Goal: Ask a question

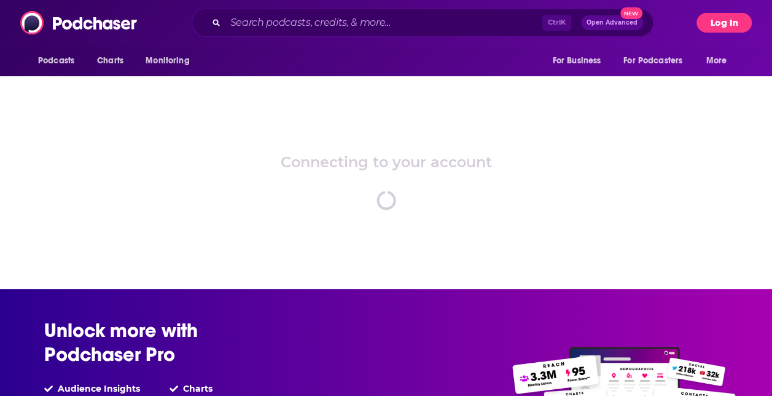
click at [704, 18] on button "Log In" at bounding box center [723, 23] width 55 height 20
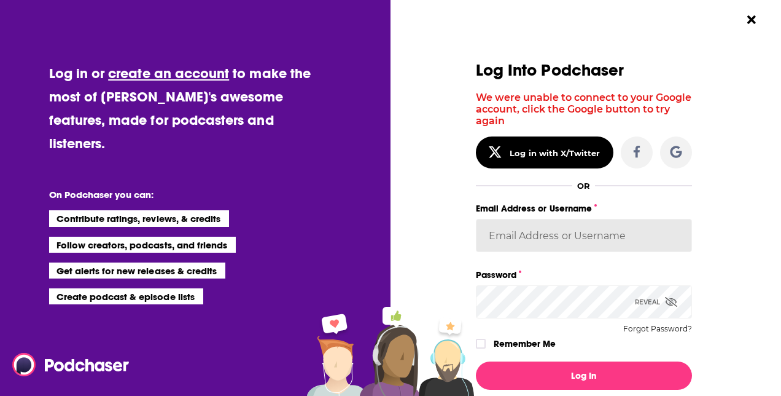
click at [534, 231] on input "Email Address or Username" at bounding box center [584, 235] width 216 height 33
paste input "Shift_2"
type input "Shift_2"
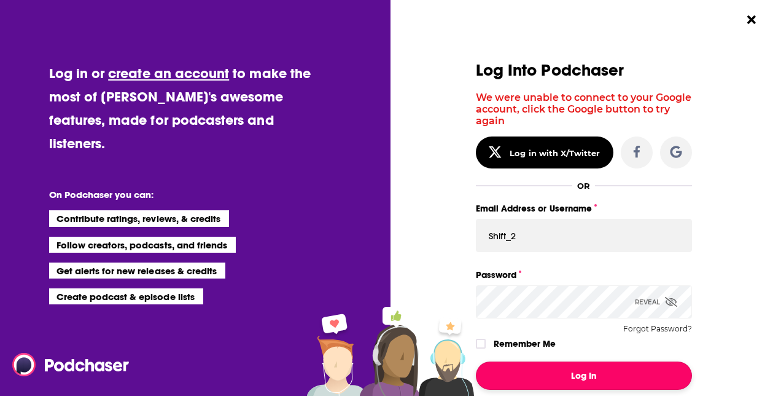
click at [529, 372] on button "Log In" at bounding box center [584, 375] width 216 height 28
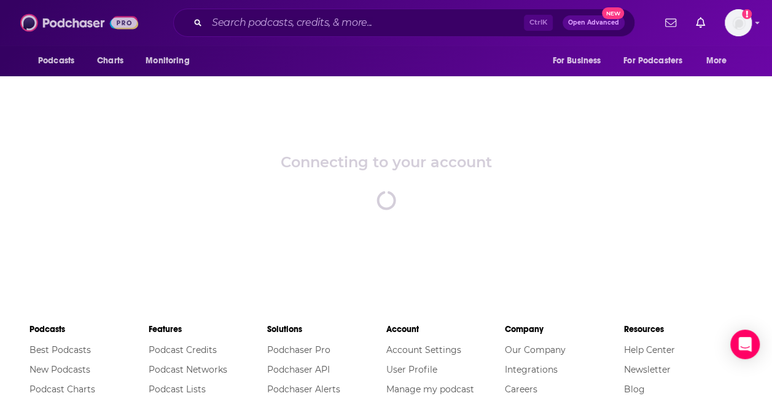
click at [85, 23] on img at bounding box center [79, 22] width 118 height 23
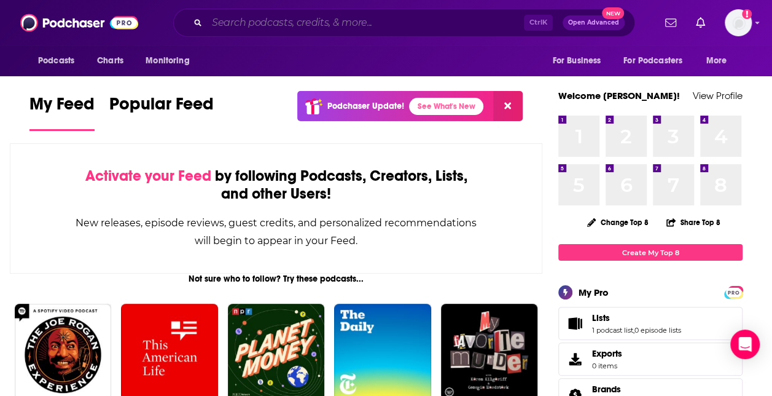
click at [308, 26] on input "Search podcasts, credits, & more..." at bounding box center [365, 23] width 317 height 20
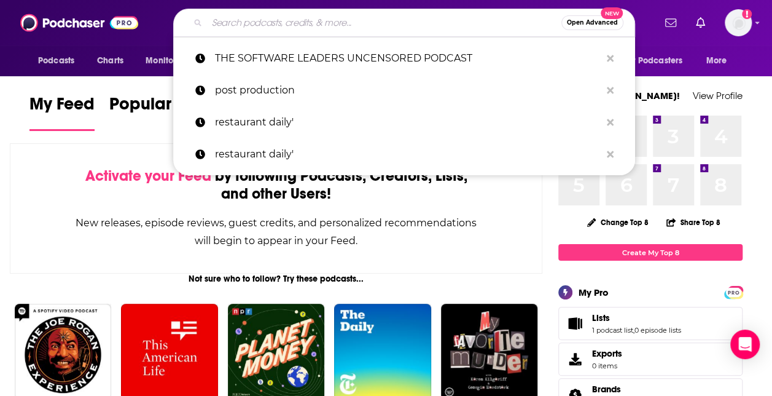
paste input "EM360Tech"
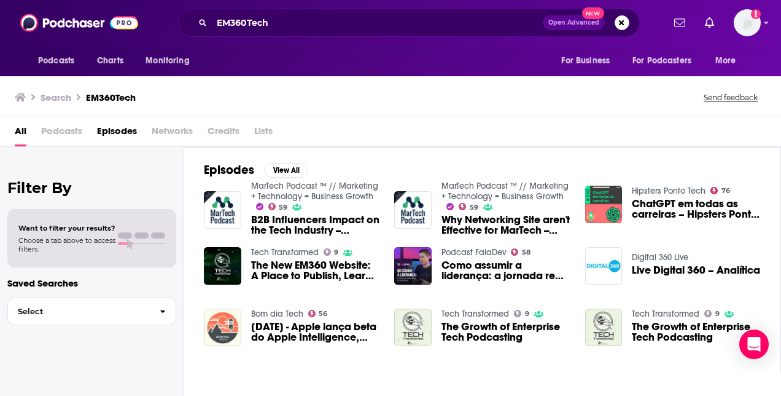
click at [61, 120] on div "All Podcasts Episodes Networks Credits Lists" at bounding box center [390, 131] width 781 height 31
click at [62, 128] on span "Podcasts" at bounding box center [61, 133] width 41 height 25
click at [63, 130] on span "Podcasts" at bounding box center [61, 133] width 41 height 25
drag, startPoint x: 63, startPoint y: 130, endPoint x: 163, endPoint y: 110, distance: 102.1
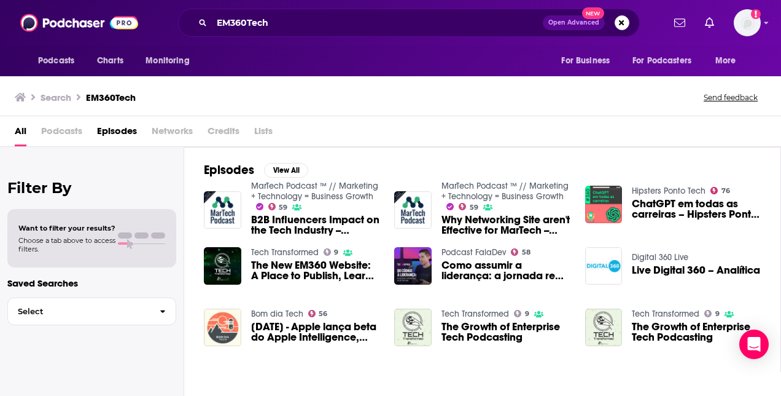
click at [163, 111] on div "Search EM360Tech Send feedback" at bounding box center [390, 95] width 781 height 42
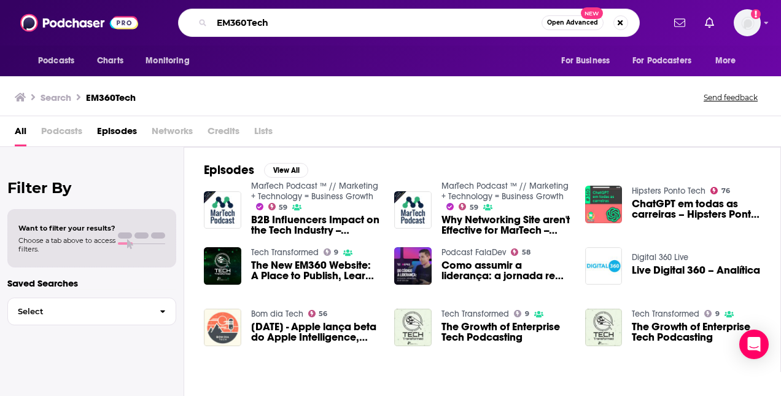
click at [265, 22] on input "EM360Tech" at bounding box center [377, 23] width 330 height 20
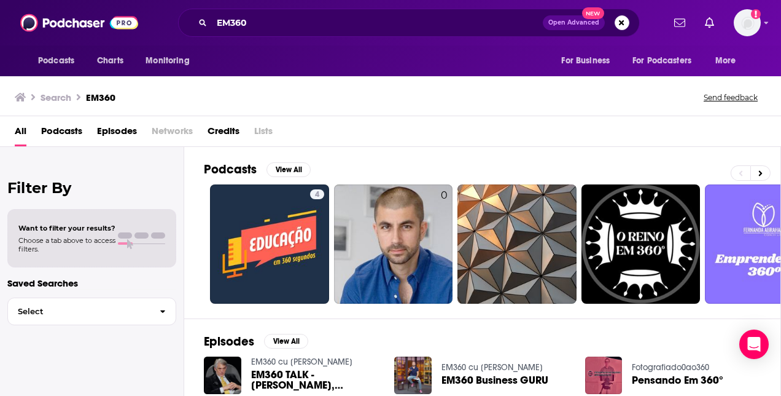
click at [59, 131] on span "Podcasts" at bounding box center [61, 133] width 41 height 25
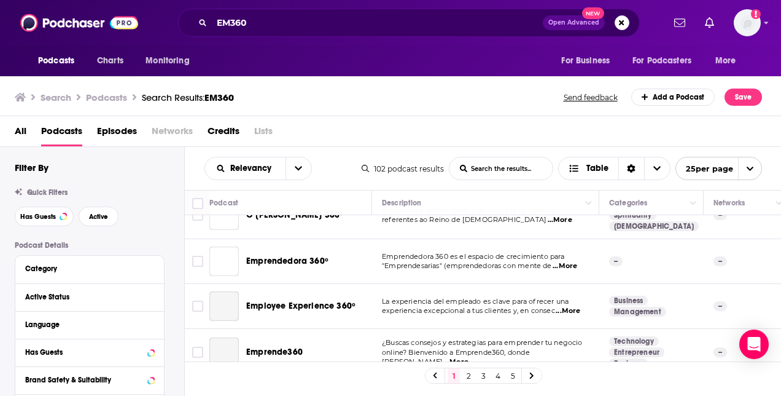
scroll to position [184, 0]
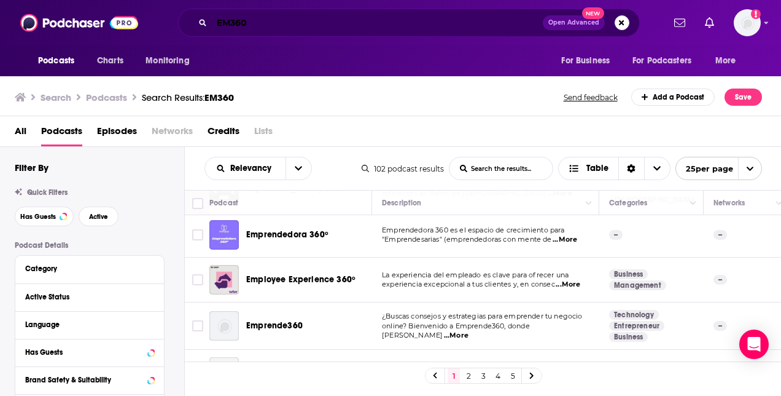
click at [231, 24] on input "EM360" at bounding box center [377, 23] width 331 height 20
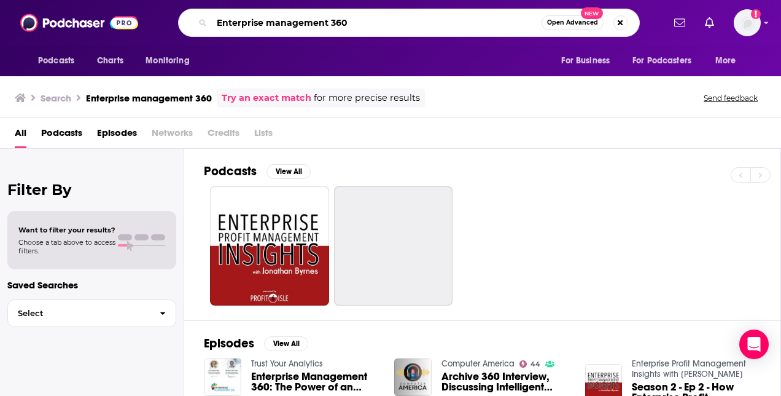
click at [267, 24] on input "Enterprise management 360" at bounding box center [377, 23] width 330 height 20
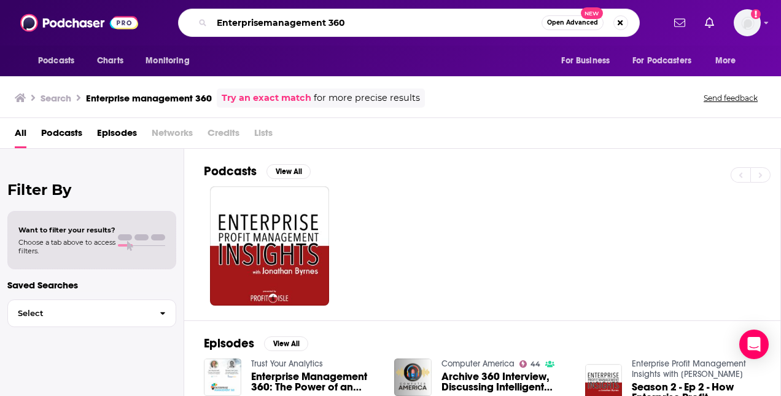
click at [328, 23] on input "Enterprisemanagement 360" at bounding box center [377, 23] width 330 height 20
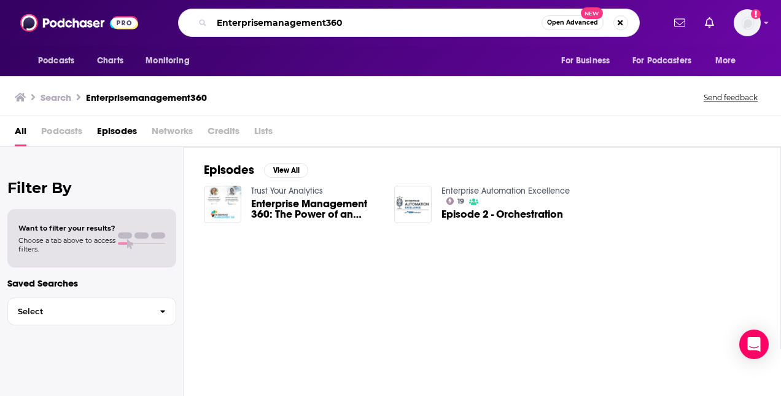
click at [322, 22] on input "Enterprisemanagement360" at bounding box center [377, 23] width 330 height 20
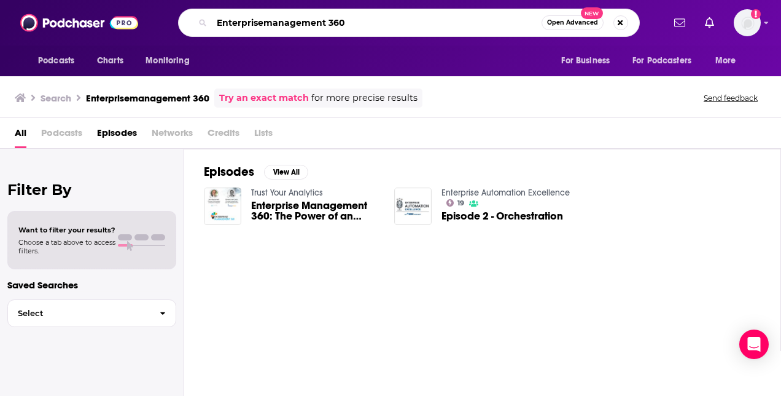
drag, startPoint x: 323, startPoint y: 22, endPoint x: 68, endPoint y: 6, distance: 256.0
click at [68, 6] on div "Podcasts Charts Monitoring Enterprisemanagement 360 Open Advanced New For Busin…" at bounding box center [390, 22] width 781 height 45
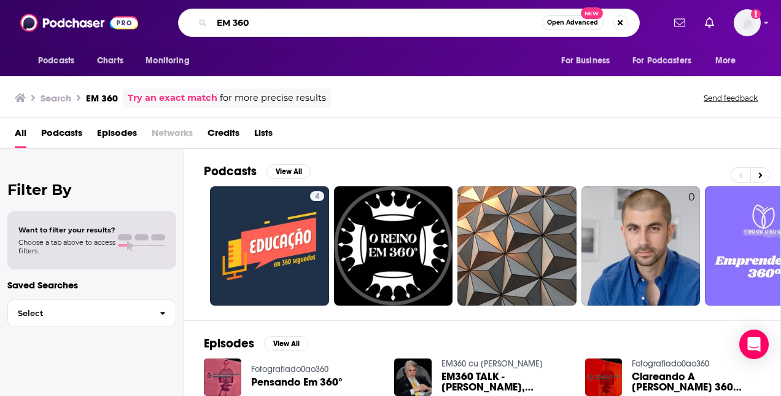
click at [235, 25] on input "EM 360" at bounding box center [377, 23] width 330 height 20
type input "EM360"
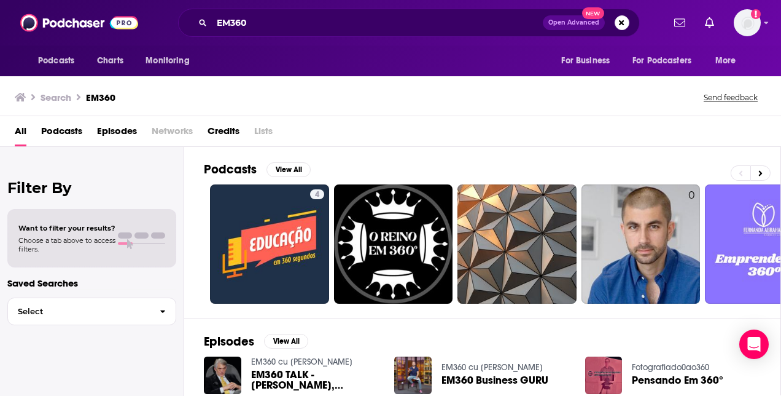
click at [63, 135] on span "Podcasts" at bounding box center [61, 133] width 41 height 25
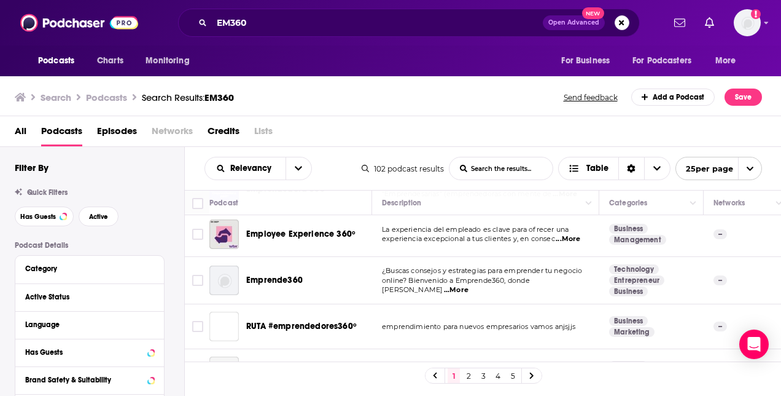
scroll to position [246, 0]
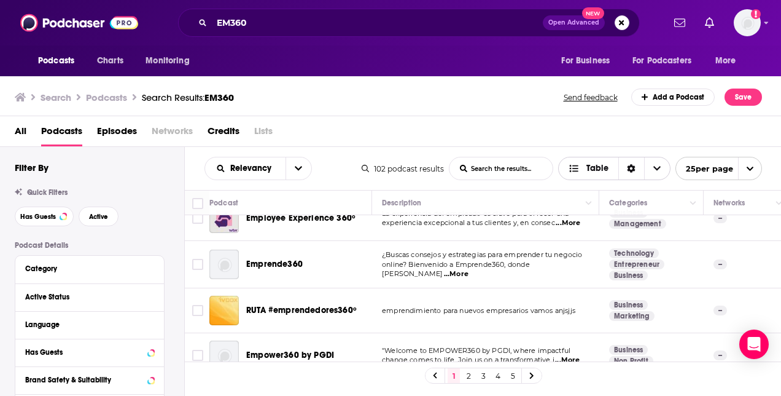
click at [656, 168] on icon "Choose View" at bounding box center [656, 168] width 7 height 4
click at [656, 168] on icon "Choose View" at bounding box center [656, 168] width 7 height 9
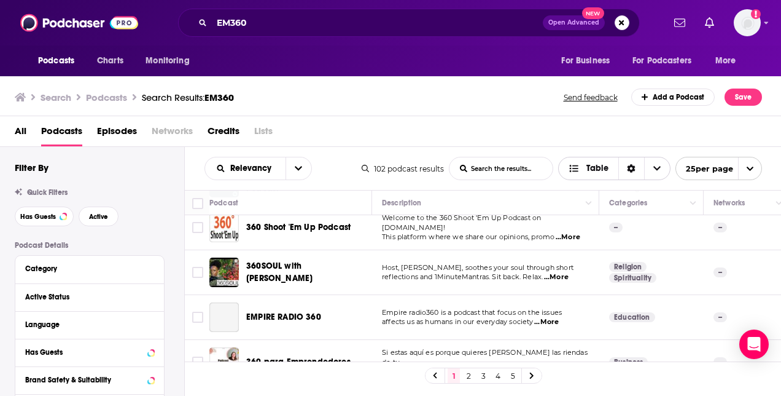
scroll to position [61, 0]
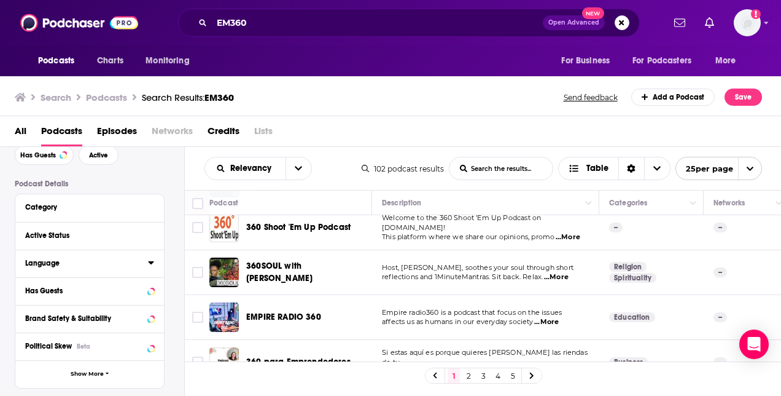
click at [150, 265] on icon at bounding box center [151, 262] width 6 height 10
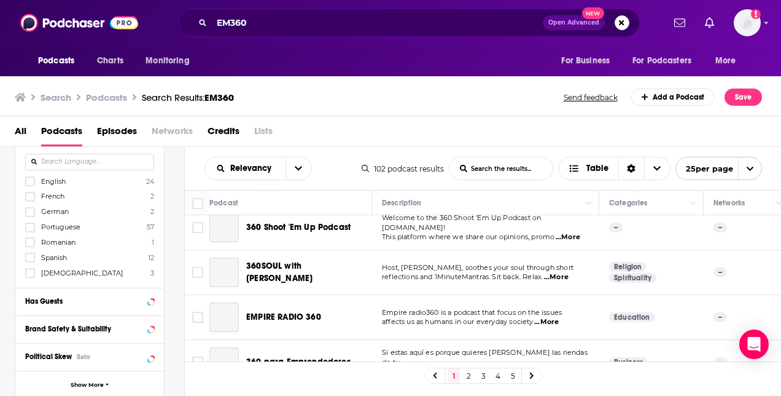
scroll to position [123, 0]
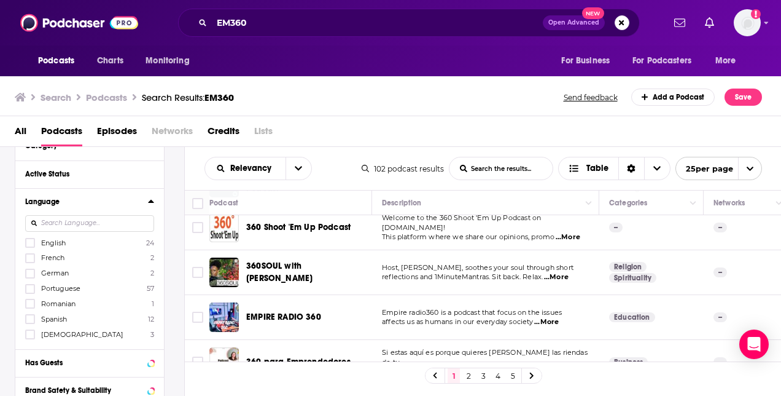
click at [59, 239] on span "English" at bounding box center [53, 242] width 25 height 9
click at [30, 246] on input "multiSelectOption-en-0" at bounding box center [30, 246] width 0 height 0
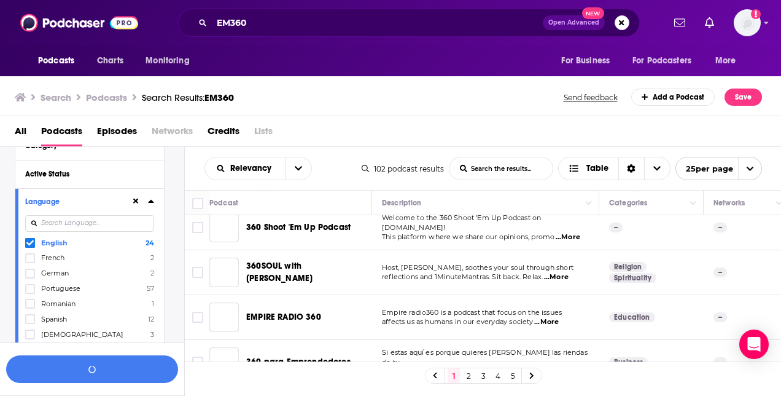
scroll to position [153, 0]
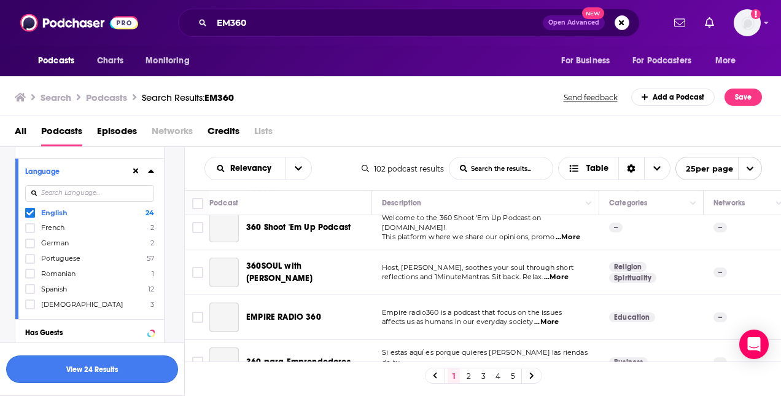
click at [87, 362] on button "View 24 Results" at bounding box center [92, 369] width 172 height 28
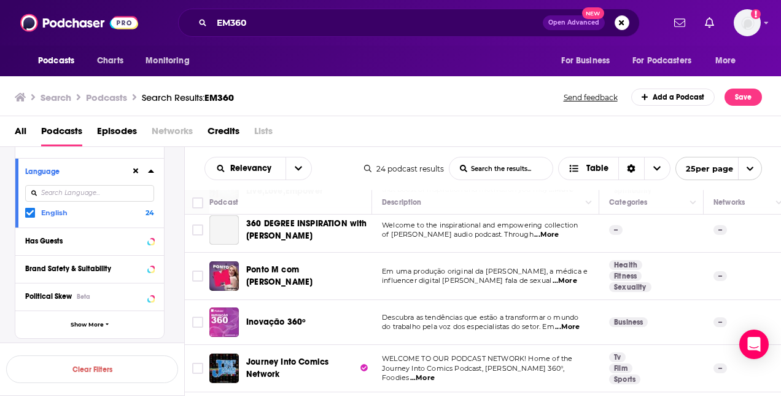
scroll to position [430, 0]
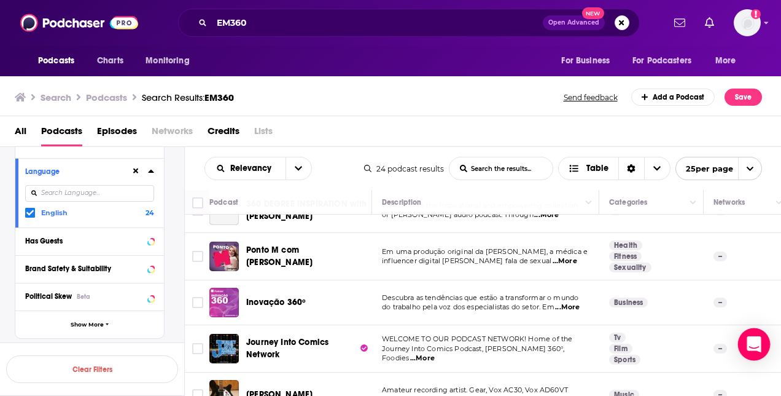
click at [747, 334] on div "Open Intercom Messenger" at bounding box center [754, 344] width 33 height 33
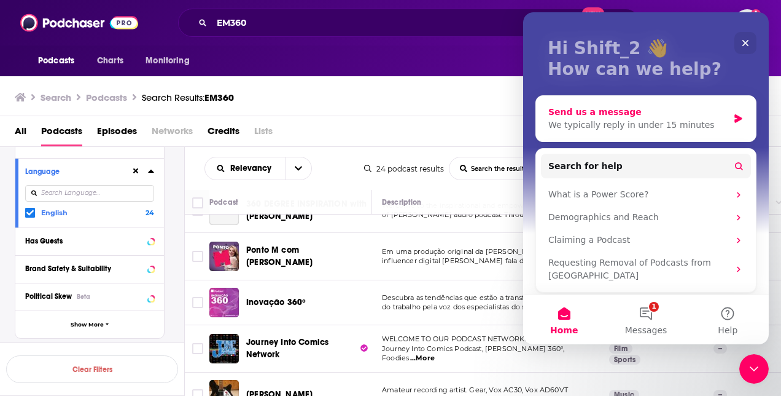
scroll to position [64, 0]
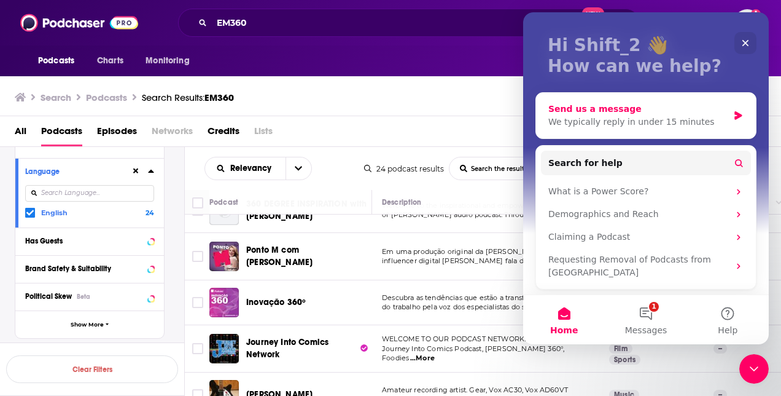
click at [614, 115] on div "We typically reply in under 15 minutes" at bounding box center [638, 121] width 180 height 13
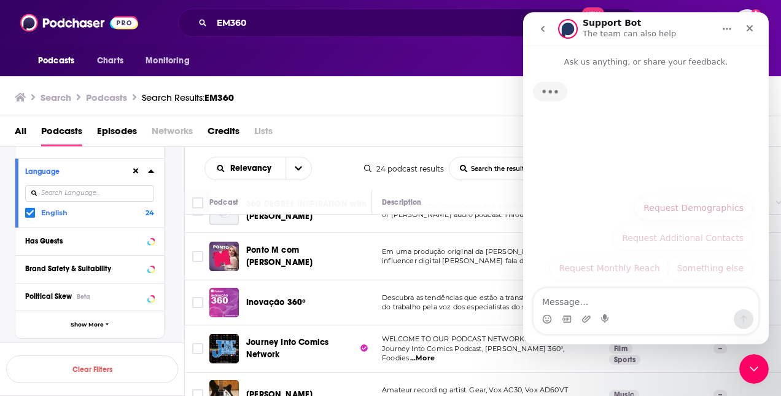
scroll to position [0, 0]
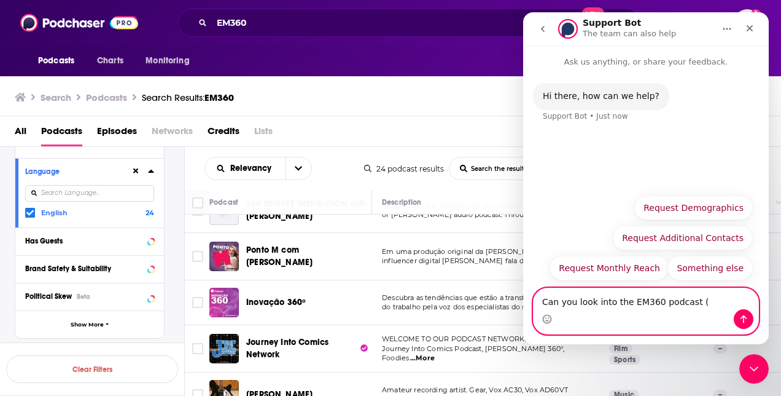
paste textarea "[URL][DOMAIN_NAME]"
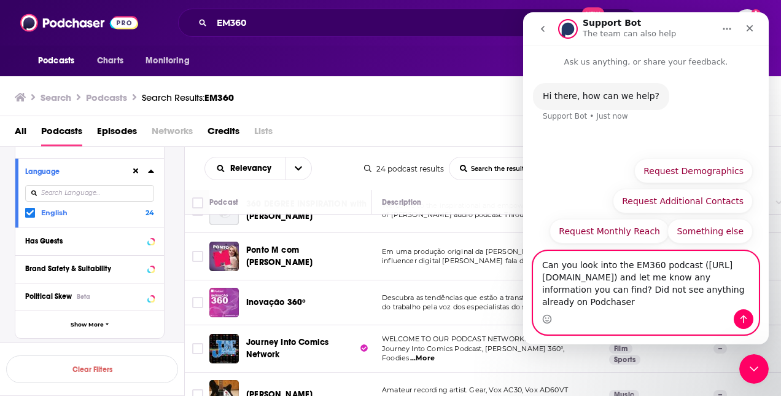
type textarea "Can you look into the EM360 podcast ([URL][DOMAIN_NAME]) and let me know any in…"
